Goal: Check status: Check status

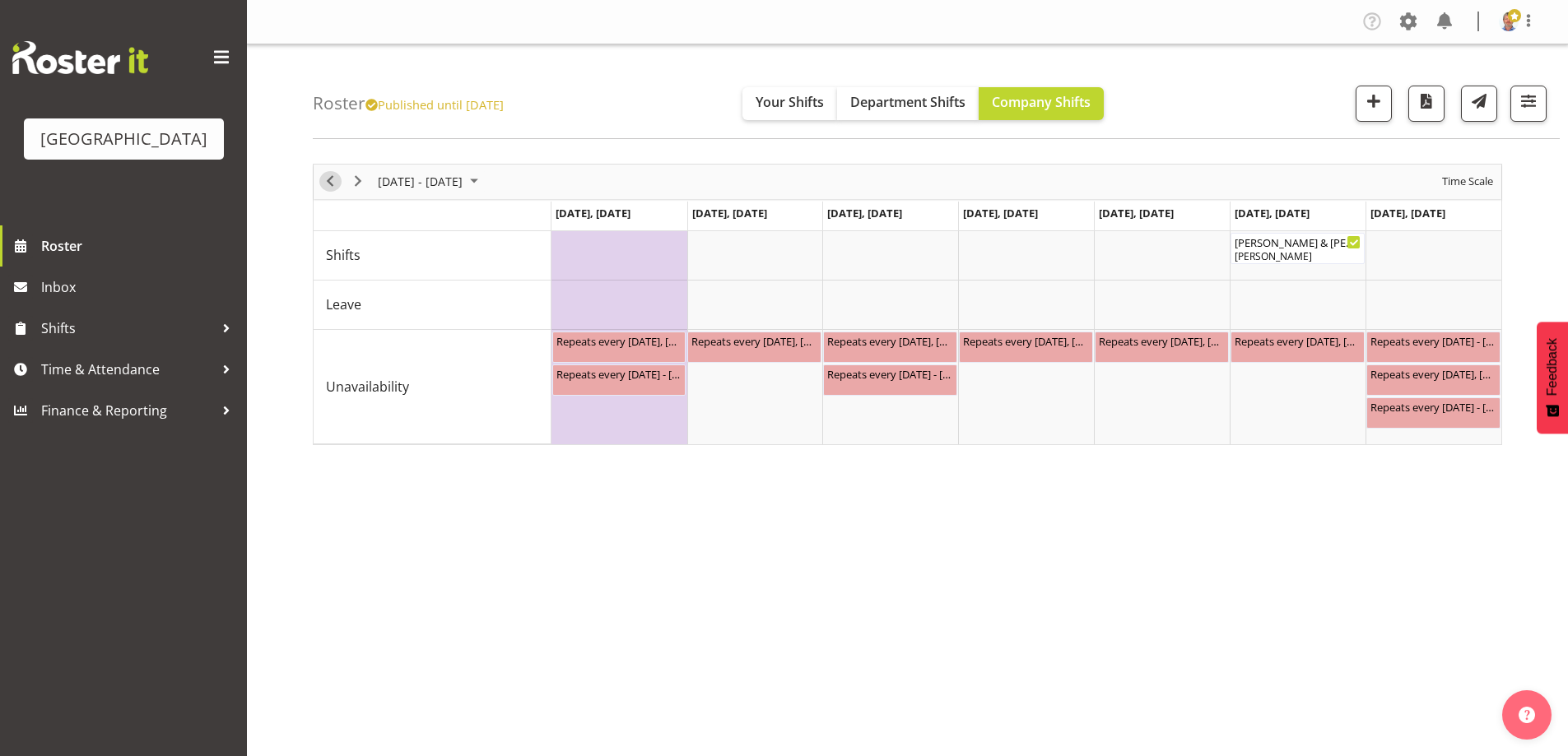
drag, startPoint x: 0, startPoint y: 0, endPoint x: 323, endPoint y: 184, distance: 371.7
click at [323, 184] on span "Previous" at bounding box center [329, 181] width 19 height 20
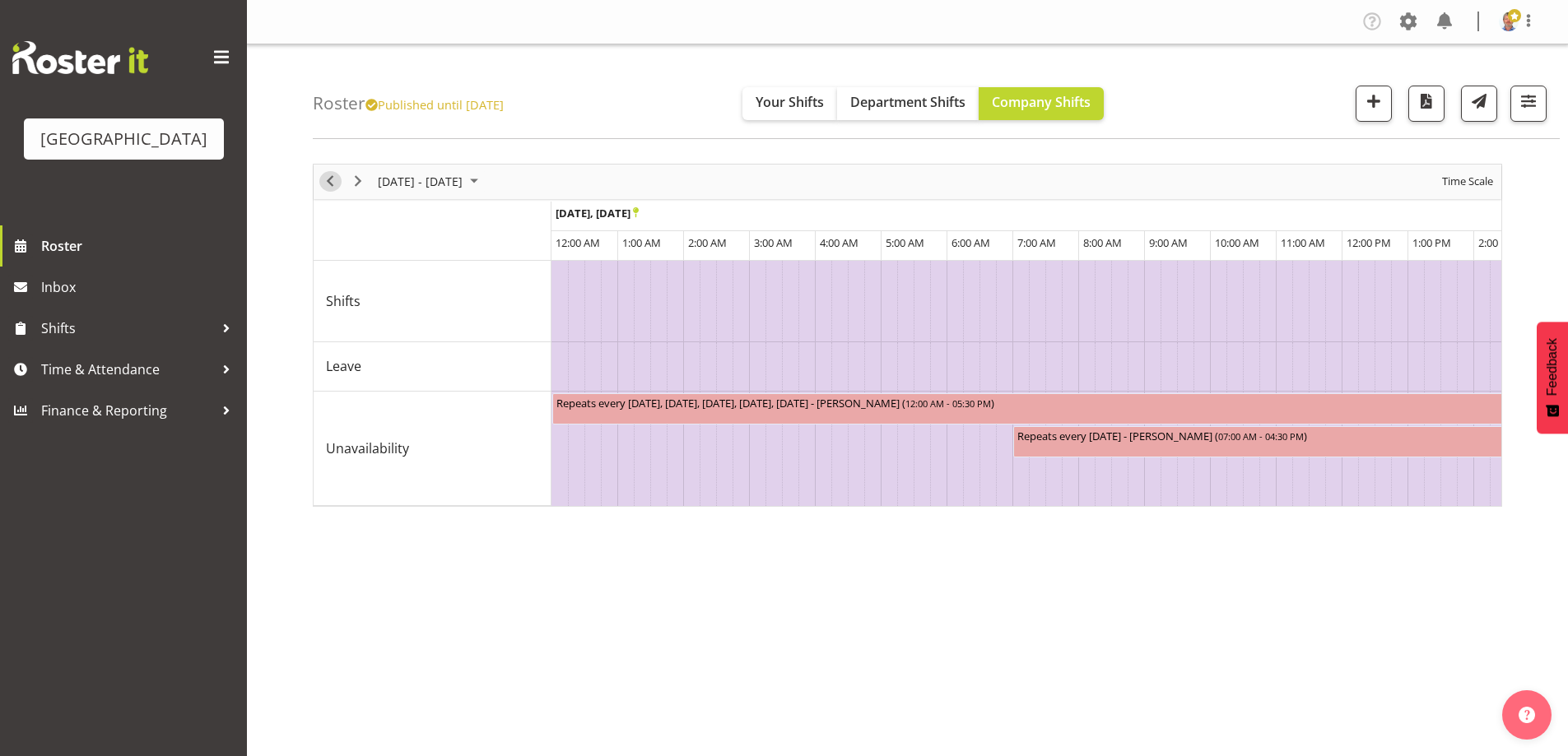
click at [334, 177] on span "Previous" at bounding box center [329, 181] width 19 height 20
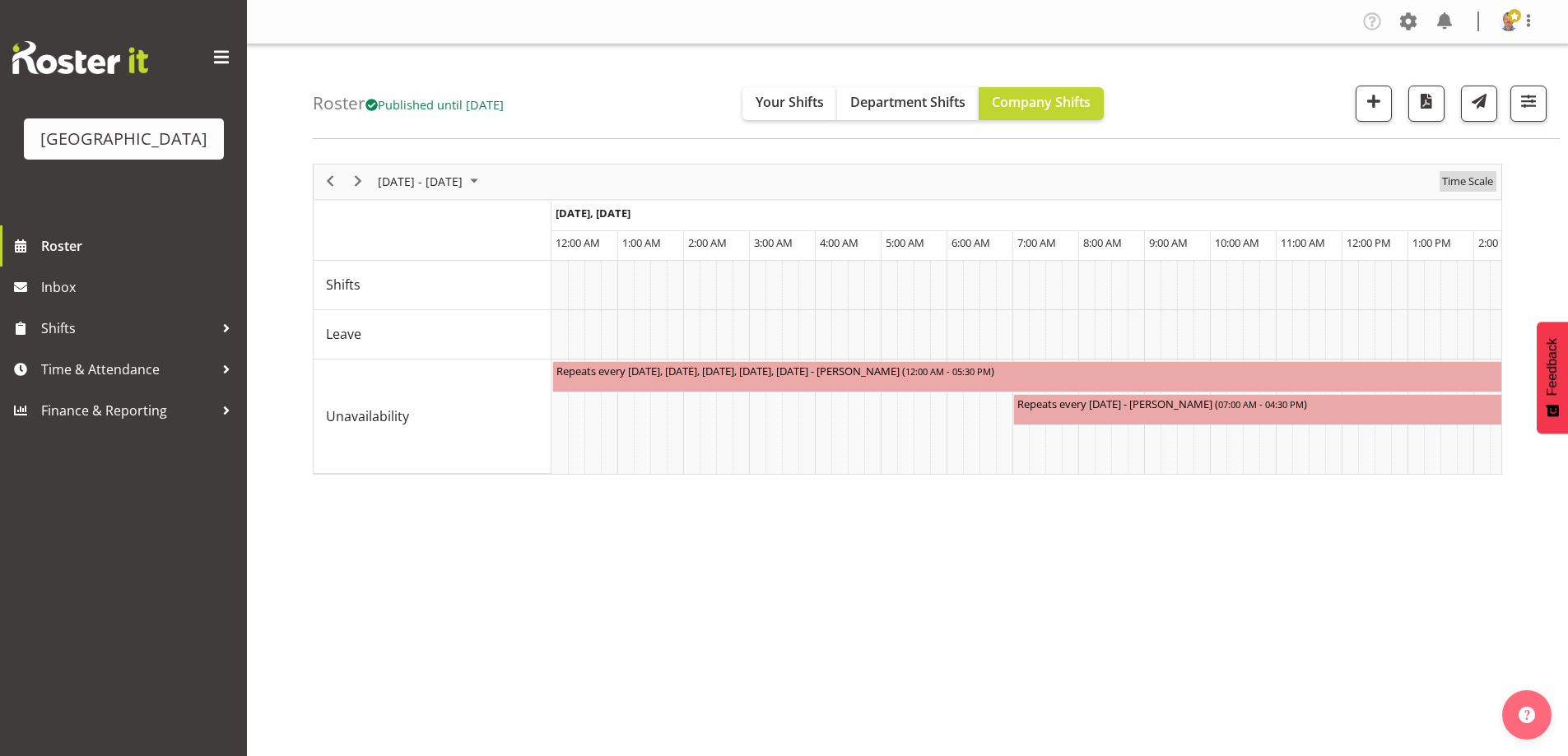
click at [1453, 184] on span "Time Scale" at bounding box center [1467, 181] width 55 height 20
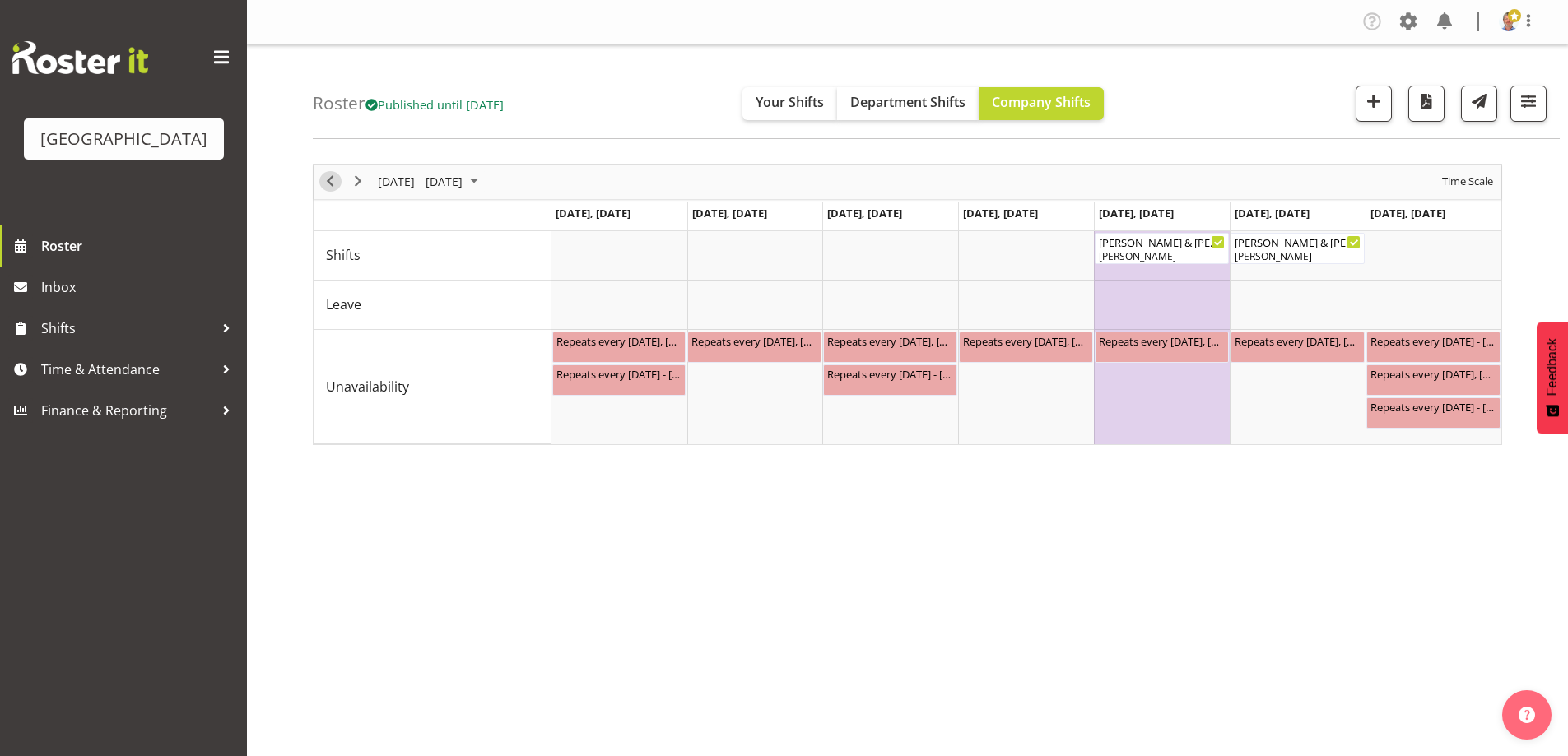
click at [327, 178] on span "Previous" at bounding box center [329, 181] width 19 height 20
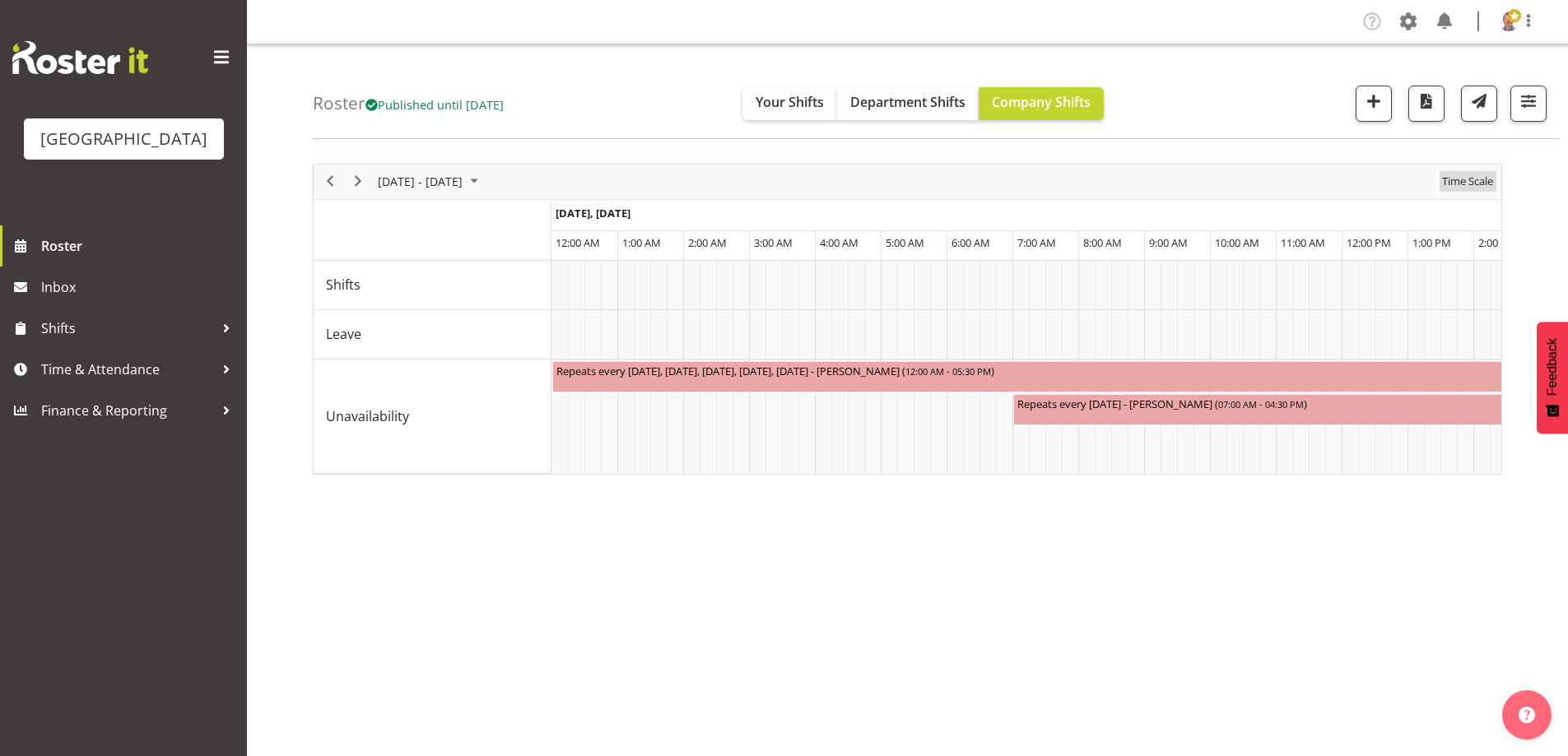
click at [1471, 183] on span "Time Scale" at bounding box center [1467, 181] width 55 height 20
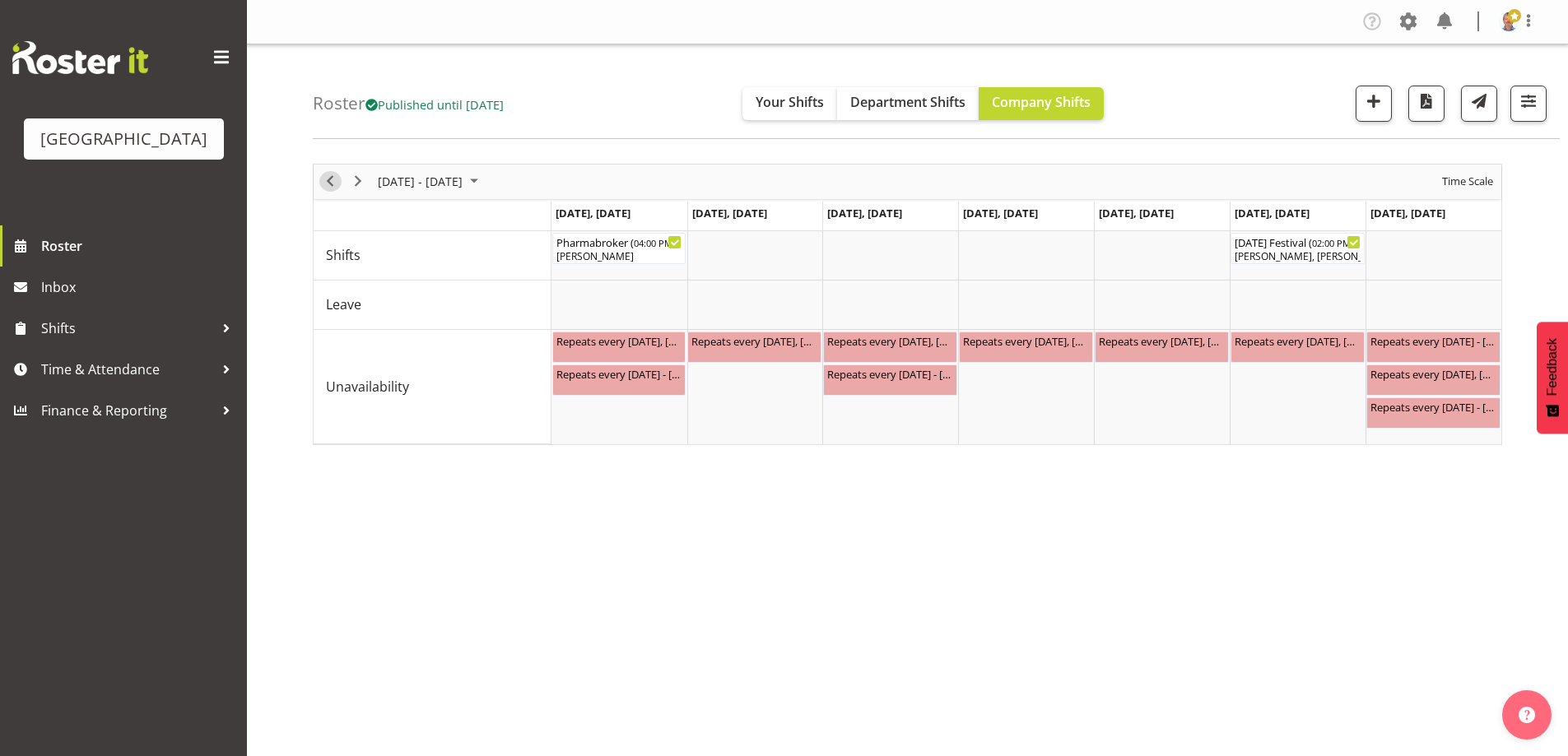
click at [324, 177] on span "Previous" at bounding box center [329, 181] width 19 height 20
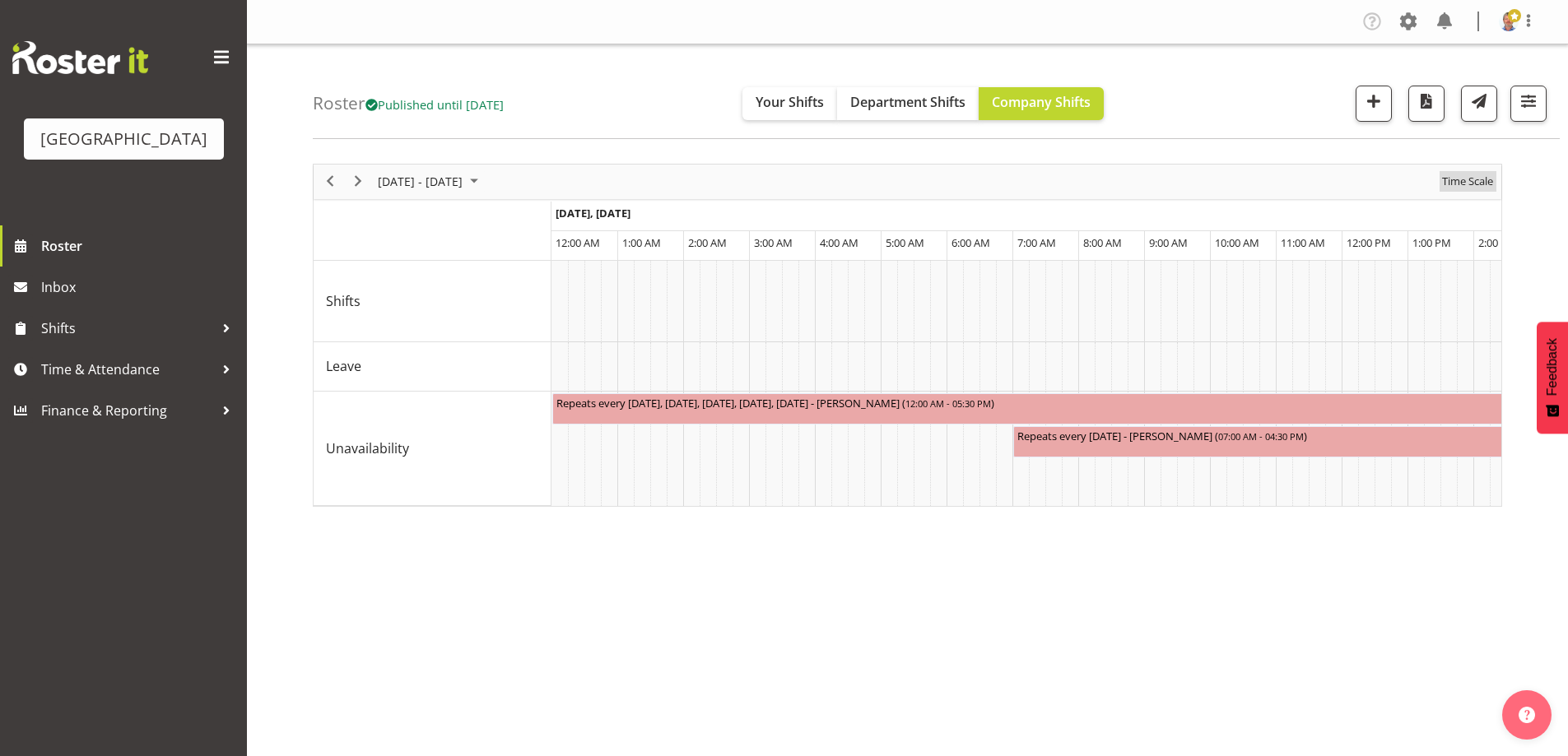
click at [1492, 187] on span "Time Scale" at bounding box center [1467, 181] width 55 height 20
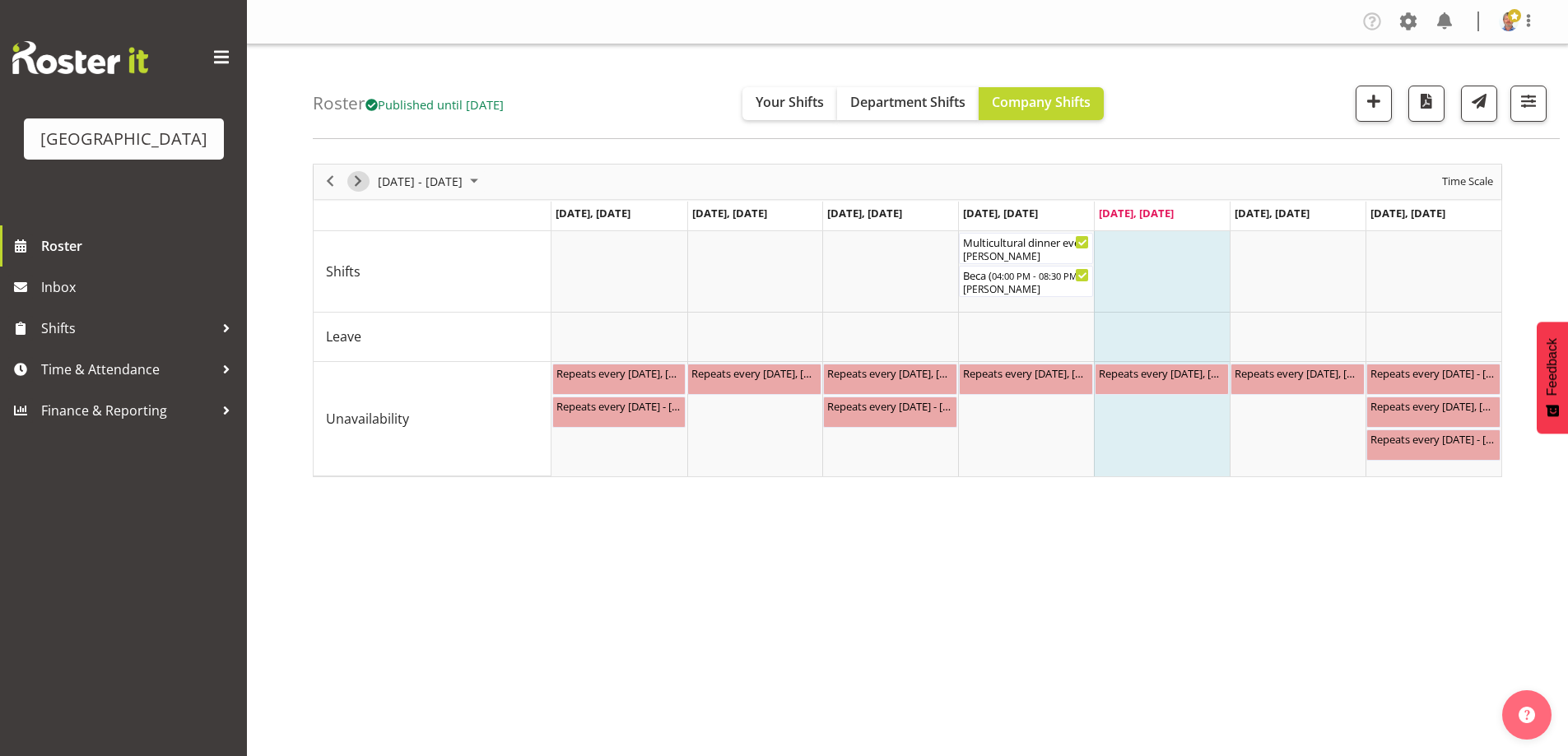
click at [361, 182] on span "Next" at bounding box center [358, 181] width 19 height 20
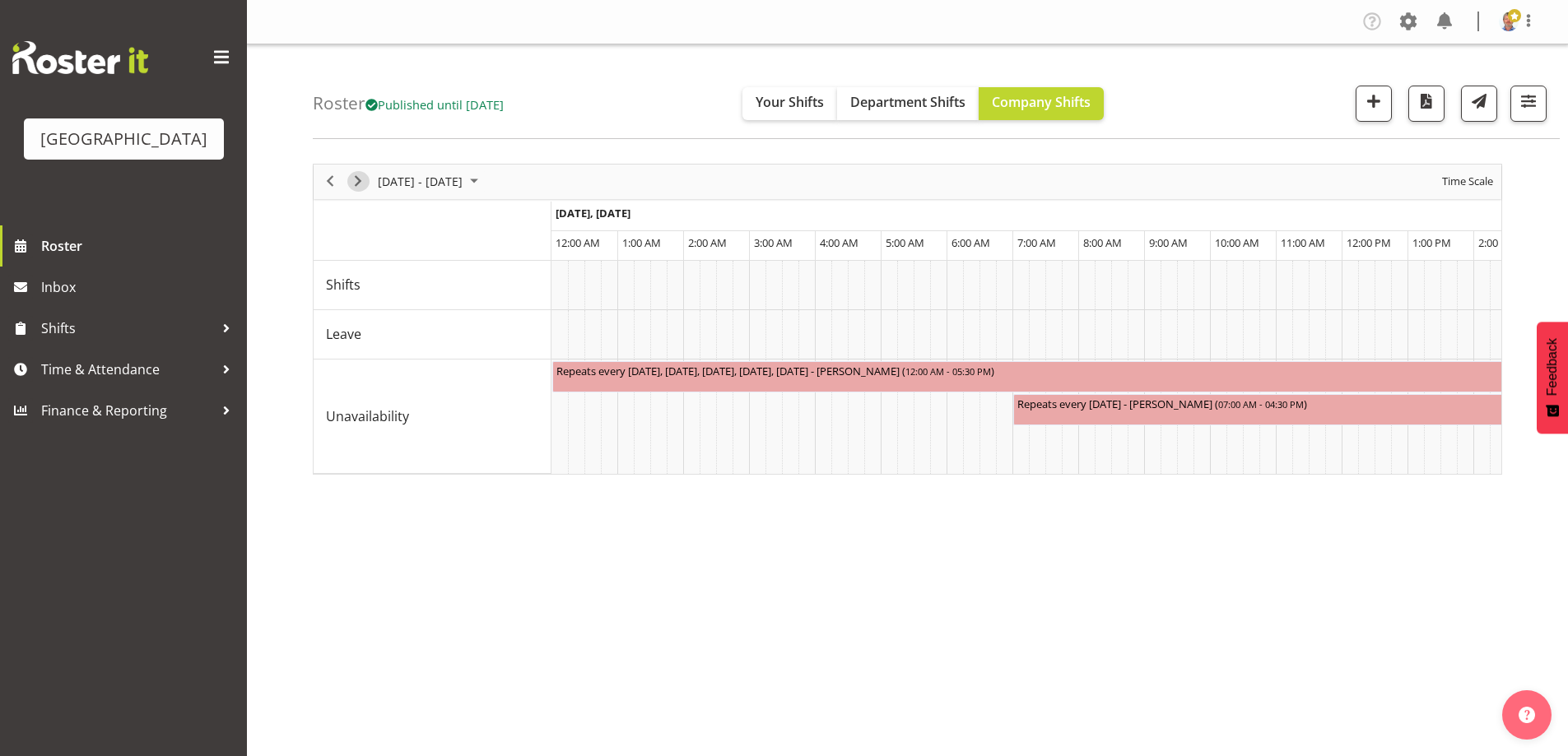
click at [361, 182] on span "Next" at bounding box center [358, 181] width 19 height 20
click at [1464, 182] on span "Time Scale" at bounding box center [1467, 181] width 55 height 20
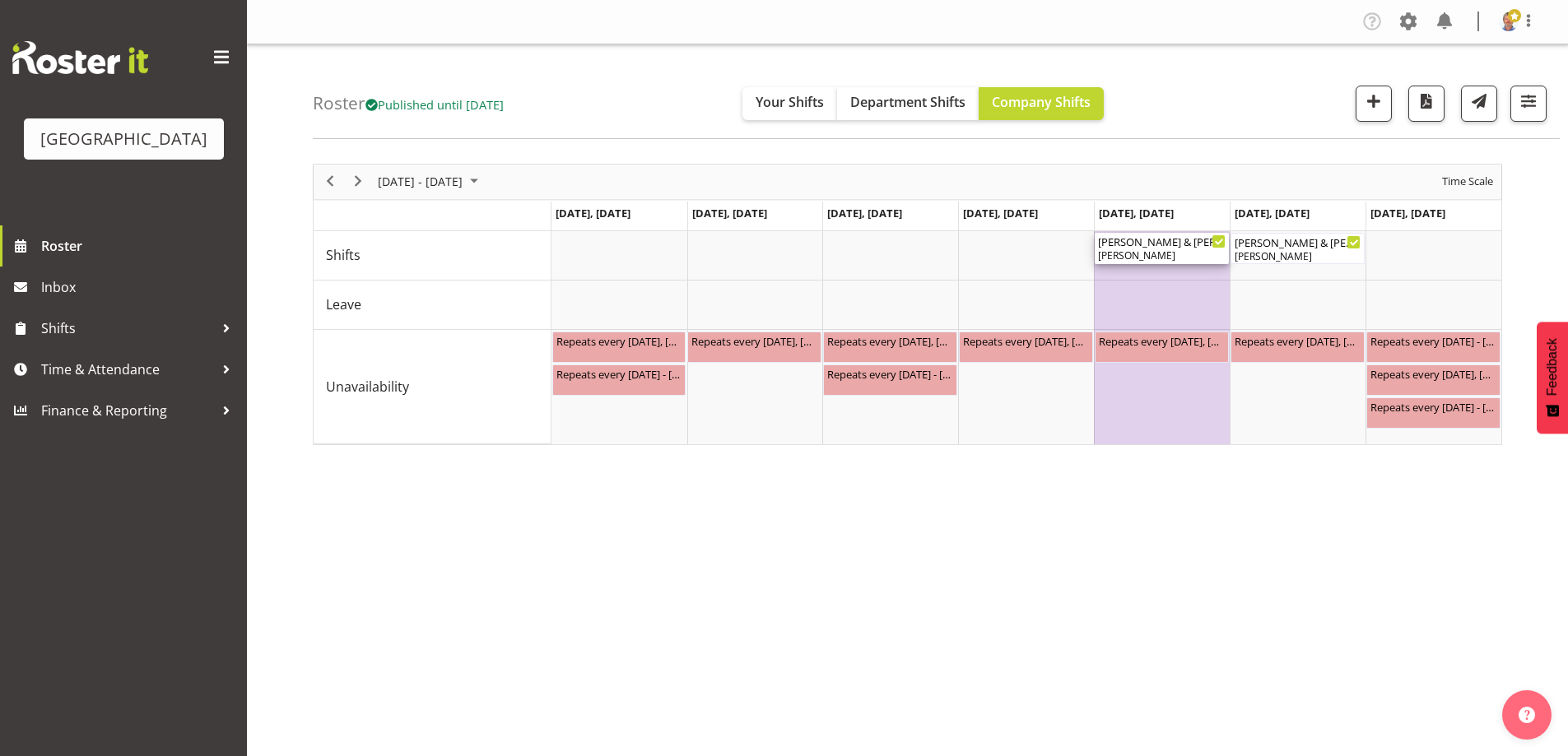
click at [1135, 251] on div "[PERSON_NAME]" at bounding box center [1162, 256] width 128 height 15
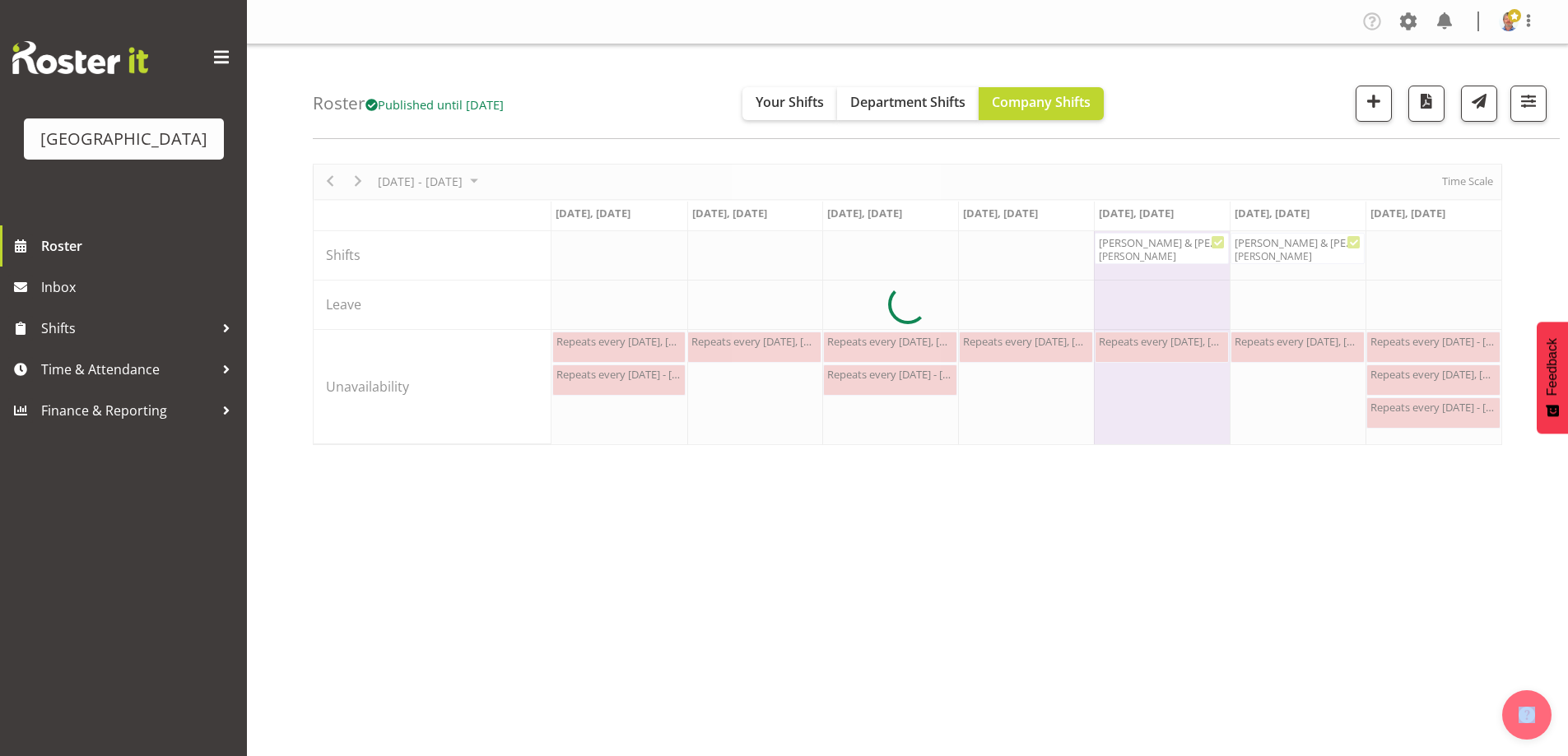
click at [1135, 251] on div at bounding box center [907, 304] width 1190 height 282
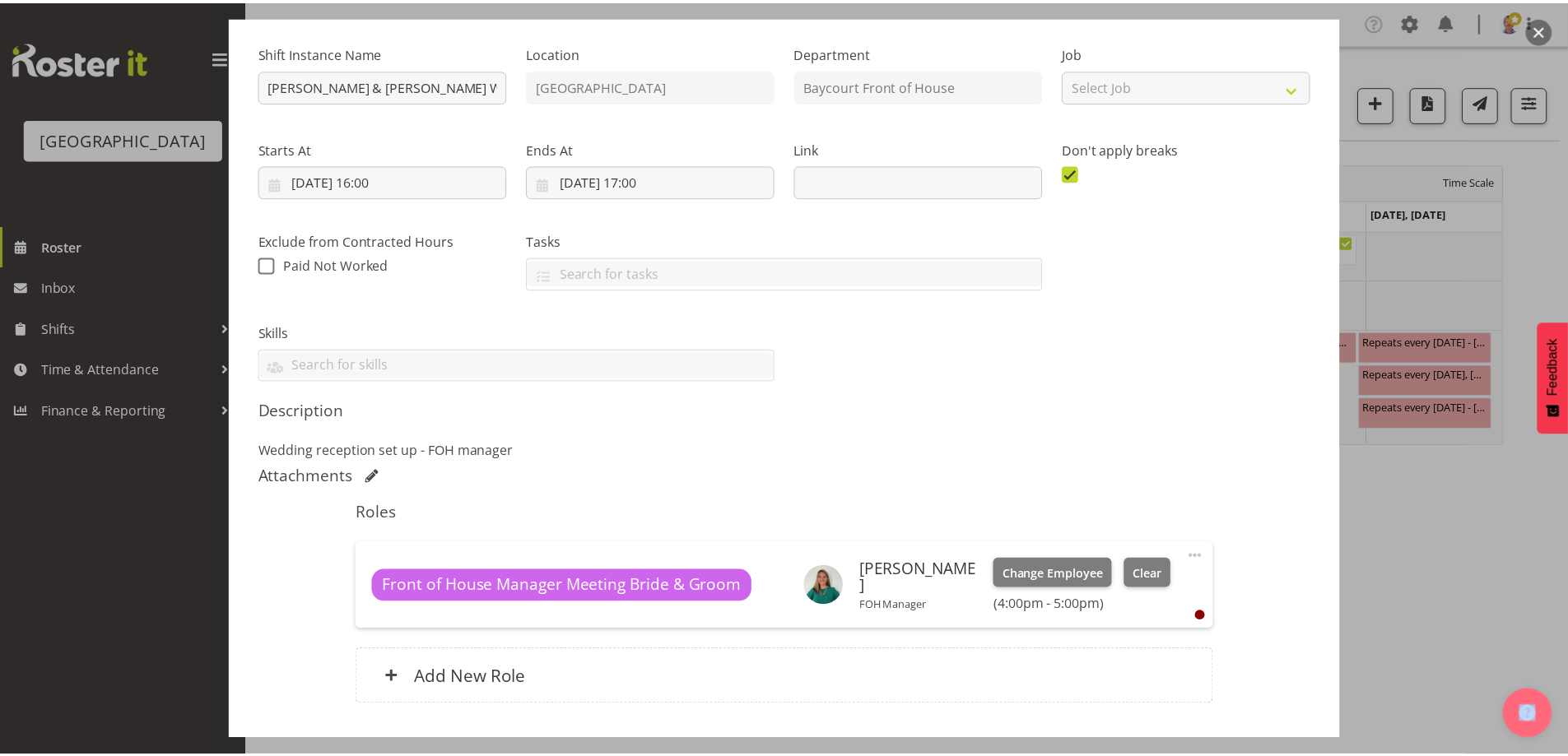
scroll to position [262, 0]
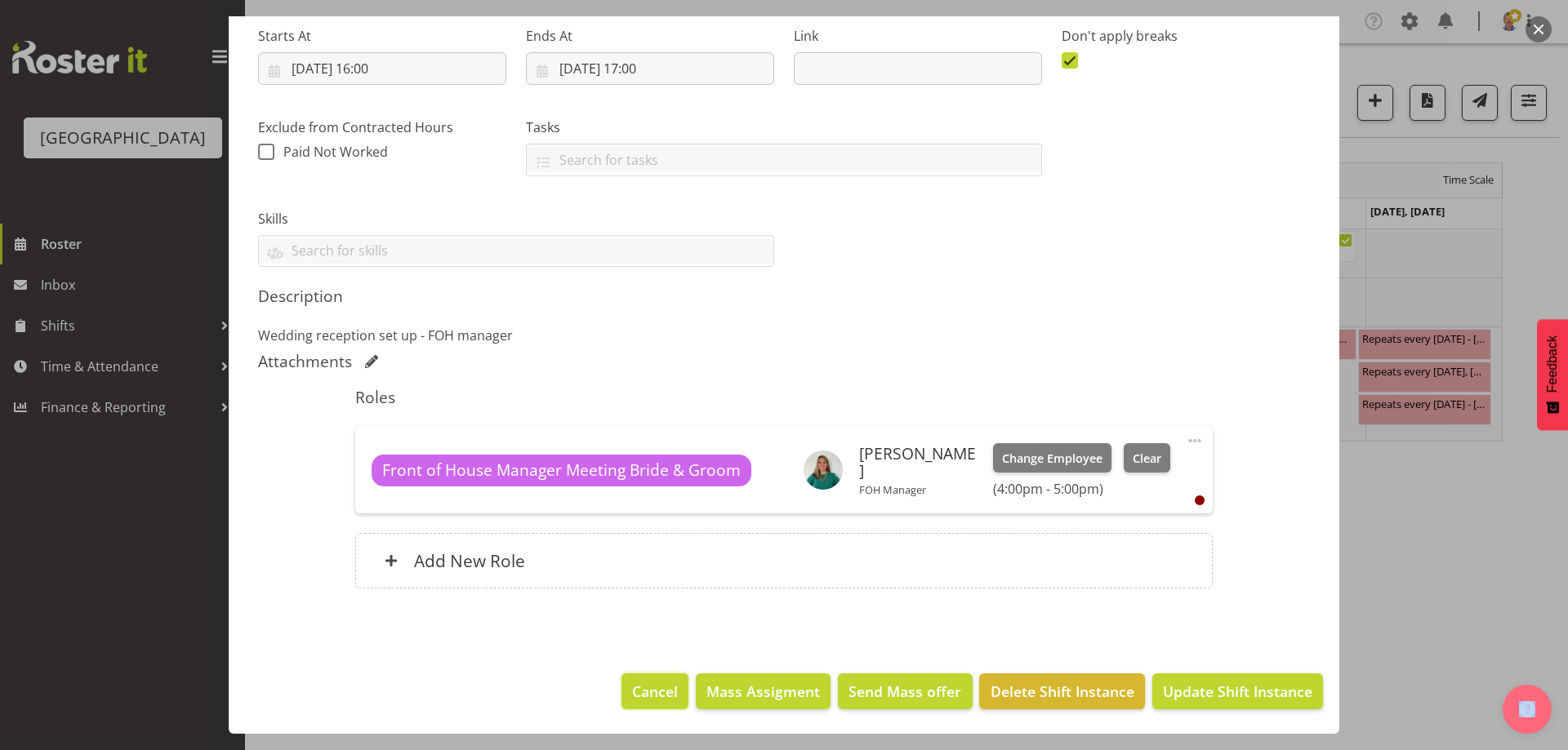
click at [648, 686] on span "Cancel" at bounding box center [655, 691] width 46 height 21
